Goal: Find specific page/section: Find specific page/section

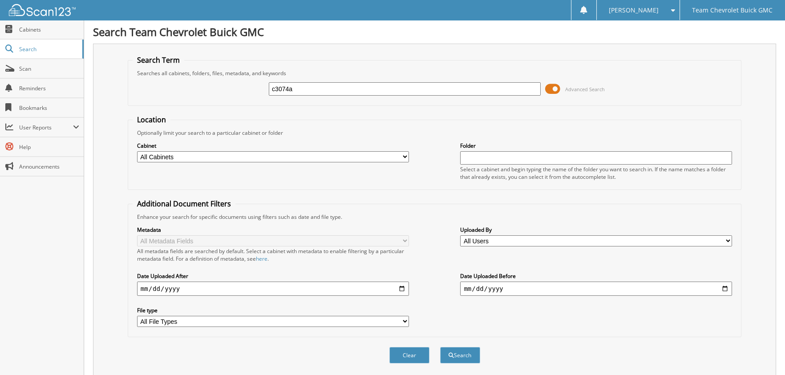
type input "c3074a"
click at [440, 347] on button "Search" at bounding box center [460, 355] width 40 height 16
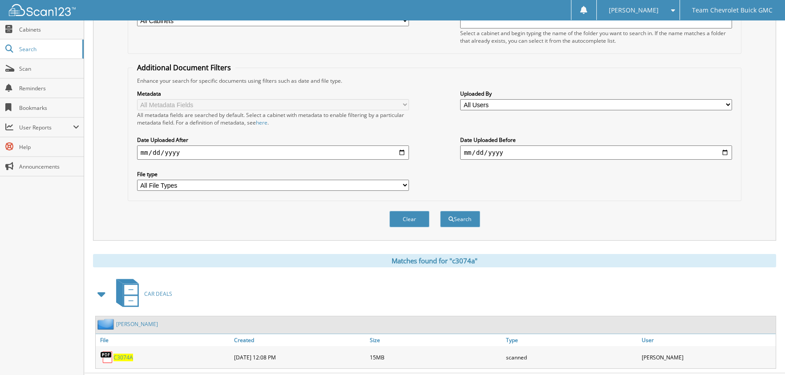
scroll to position [153, 0]
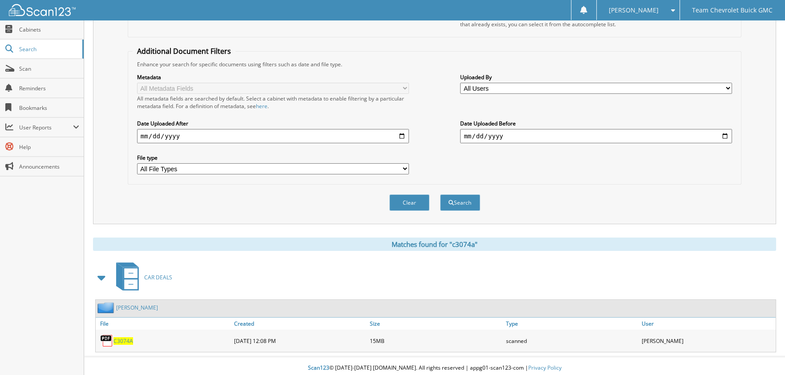
click at [122, 337] on span "C3074A" at bounding box center [124, 341] width 20 height 8
